Goal: Task Accomplishment & Management: Use online tool/utility

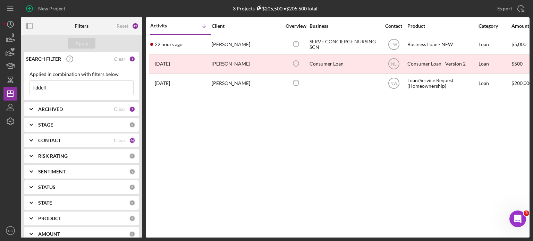
drag, startPoint x: 53, startPoint y: 85, endPoint x: 19, endPoint y: 88, distance: 34.1
click at [19, 88] on div "New Project 3 Projects $205,500 • $205,500 Total liddell Export Icon/Export Fil…" at bounding box center [266, 119] width 526 height 238
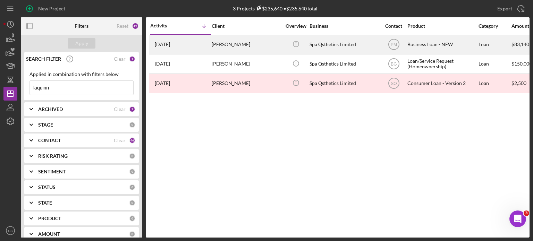
type input "laquinn"
click at [170, 42] on time "[DATE]" at bounding box center [162, 45] width 15 height 6
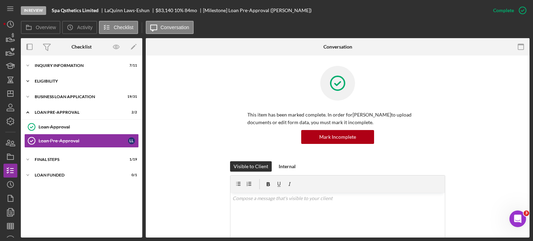
click at [26, 82] on icon "Icon/Expander" at bounding box center [28, 81] width 14 height 14
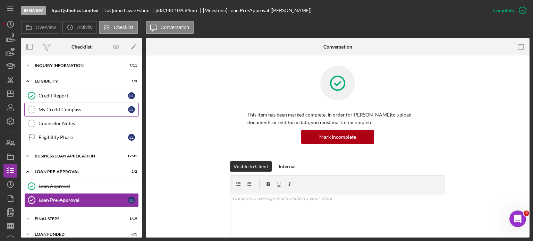
click at [46, 107] on div "My Credit Compass" at bounding box center [84, 110] width 90 height 6
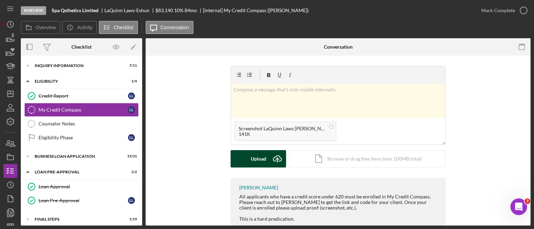
click at [276, 158] on polyline "submit" at bounding box center [277, 159] width 3 height 2
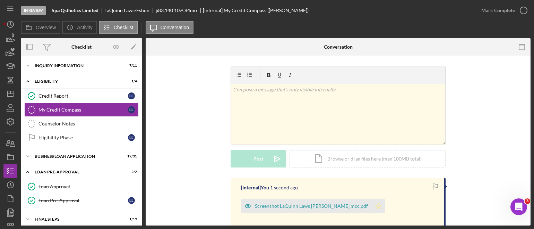
click at [372, 206] on icon "Icon/Star" at bounding box center [379, 206] width 14 height 14
click at [524, 11] on icon "button" at bounding box center [523, 10] width 17 height 17
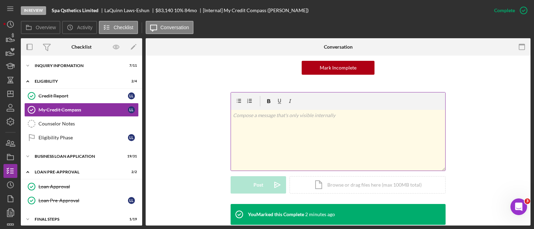
scroll to position [104, 0]
